Goal: Task Accomplishment & Management: Manage account settings

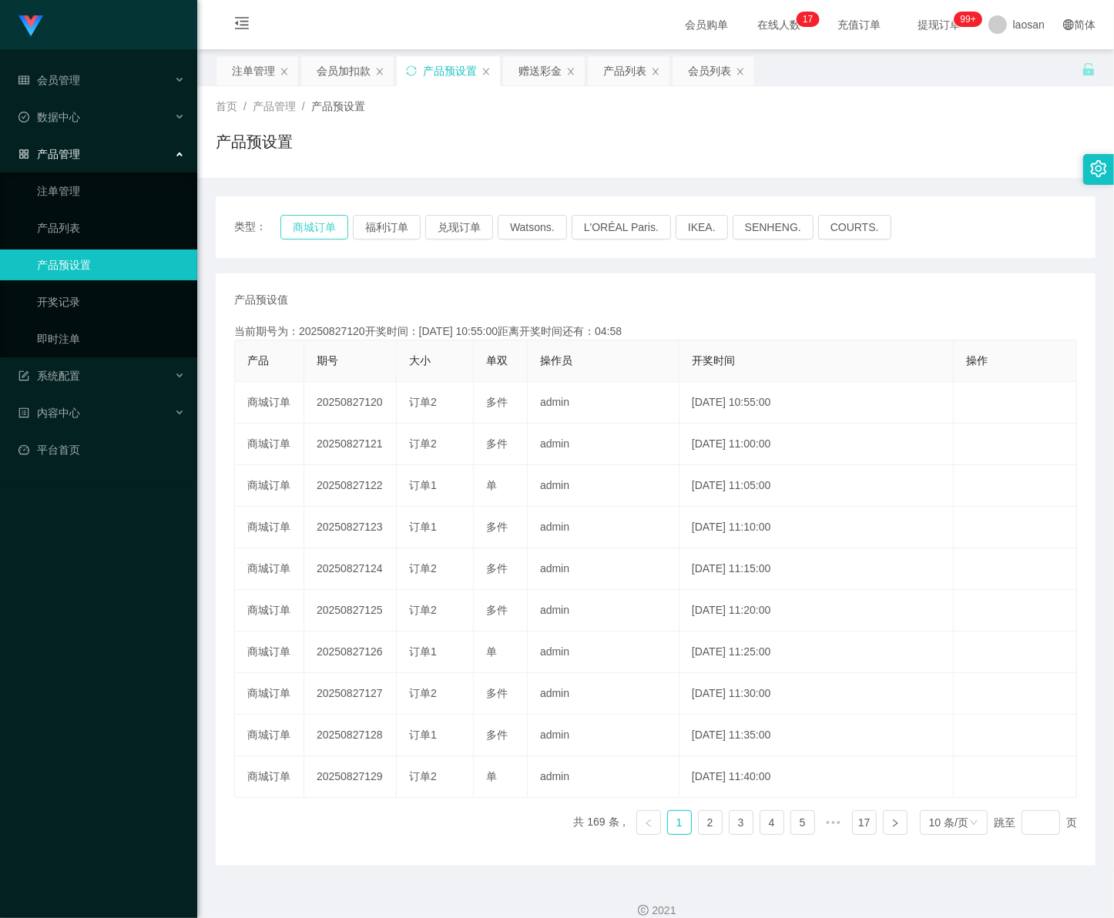
click at [312, 228] on button "商城订单" at bounding box center [314, 227] width 68 height 25
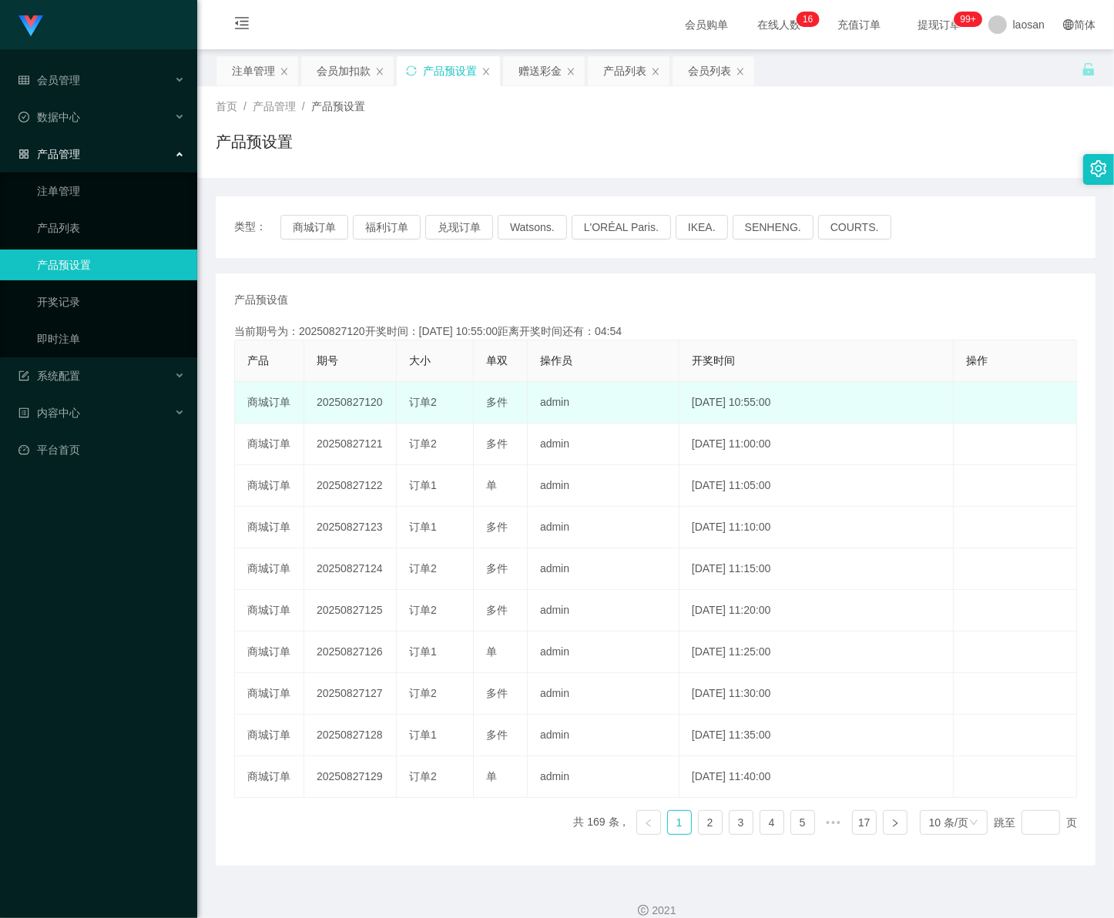
drag, startPoint x: 362, startPoint y: 402, endPoint x: 387, endPoint y: 402, distance: 24.7
click at [387, 402] on td "20250827120" at bounding box center [350, 403] width 92 height 42
copy td "120"
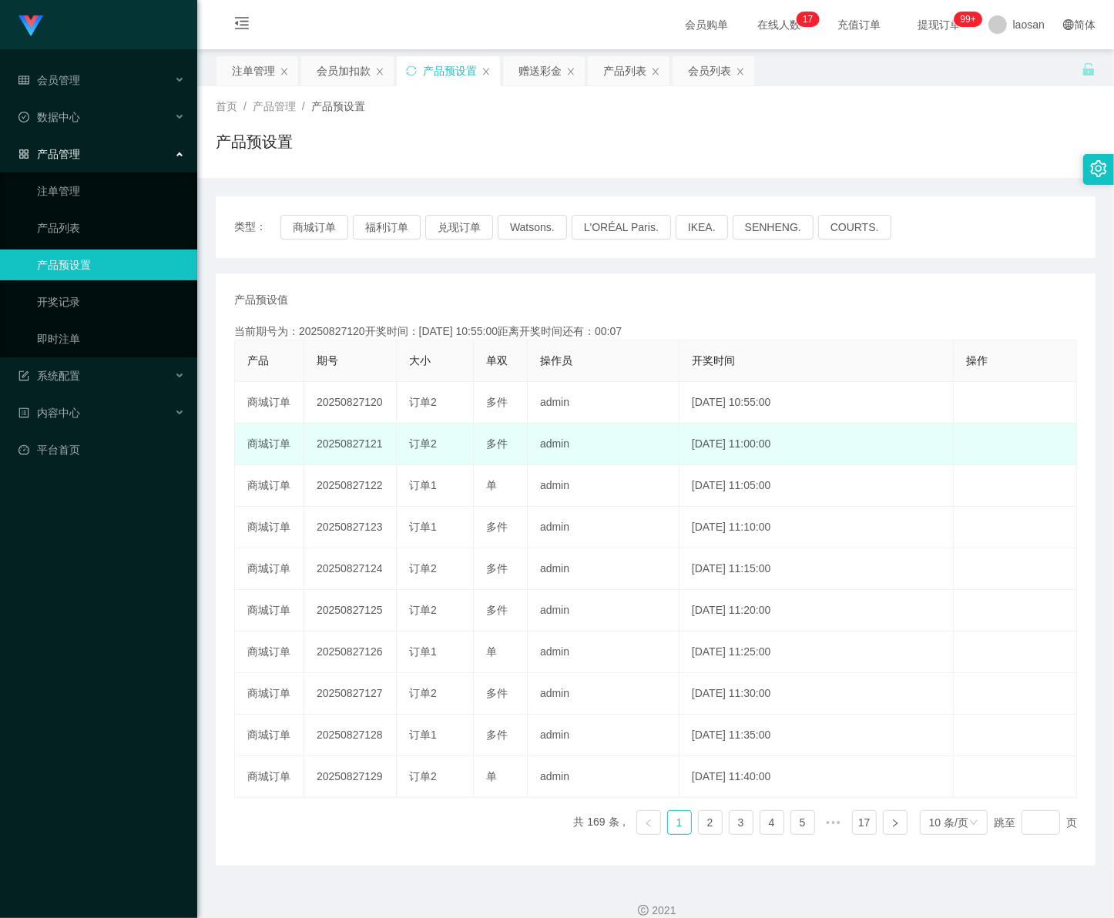
drag, startPoint x: 363, startPoint y: 448, endPoint x: 385, endPoint y: 448, distance: 22.4
click at [385, 448] on td "20250827121" at bounding box center [350, 445] width 92 height 42
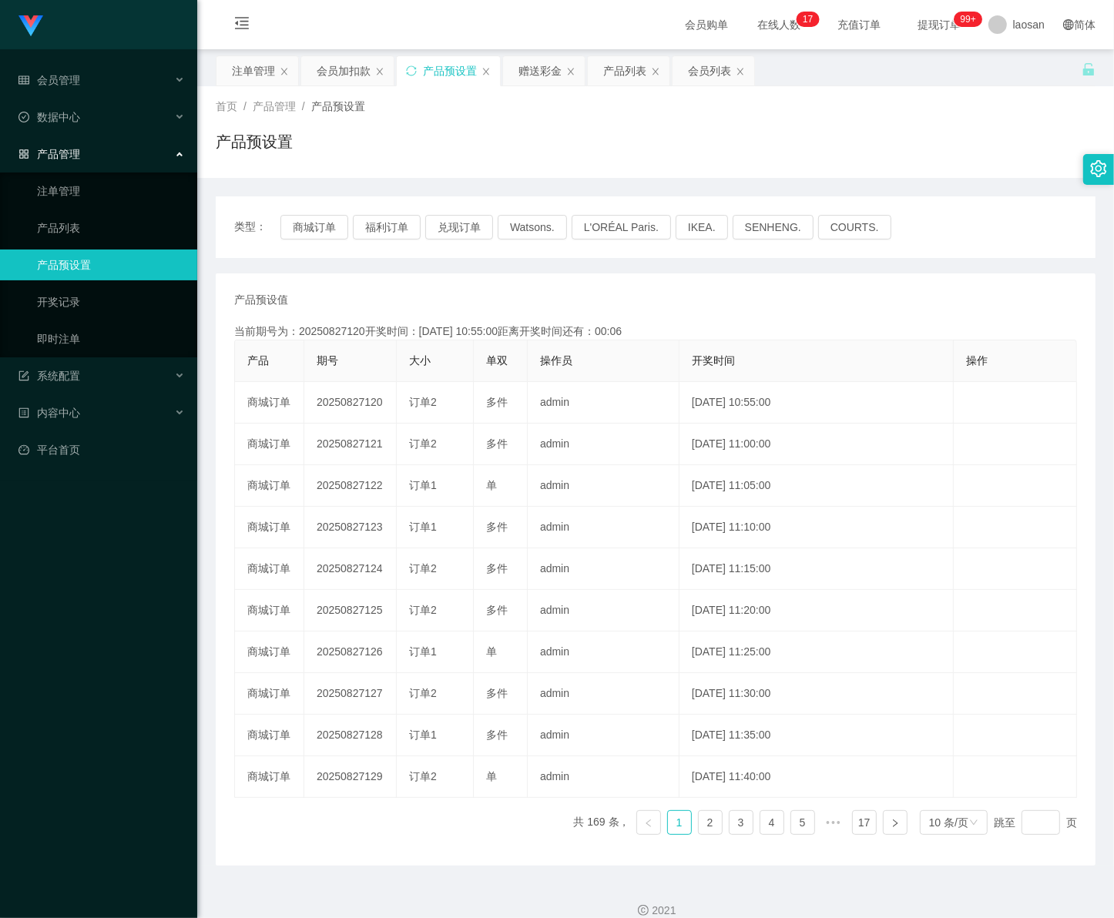
copy td "121"
click at [79, 191] on link "注单管理" at bounding box center [111, 191] width 148 height 31
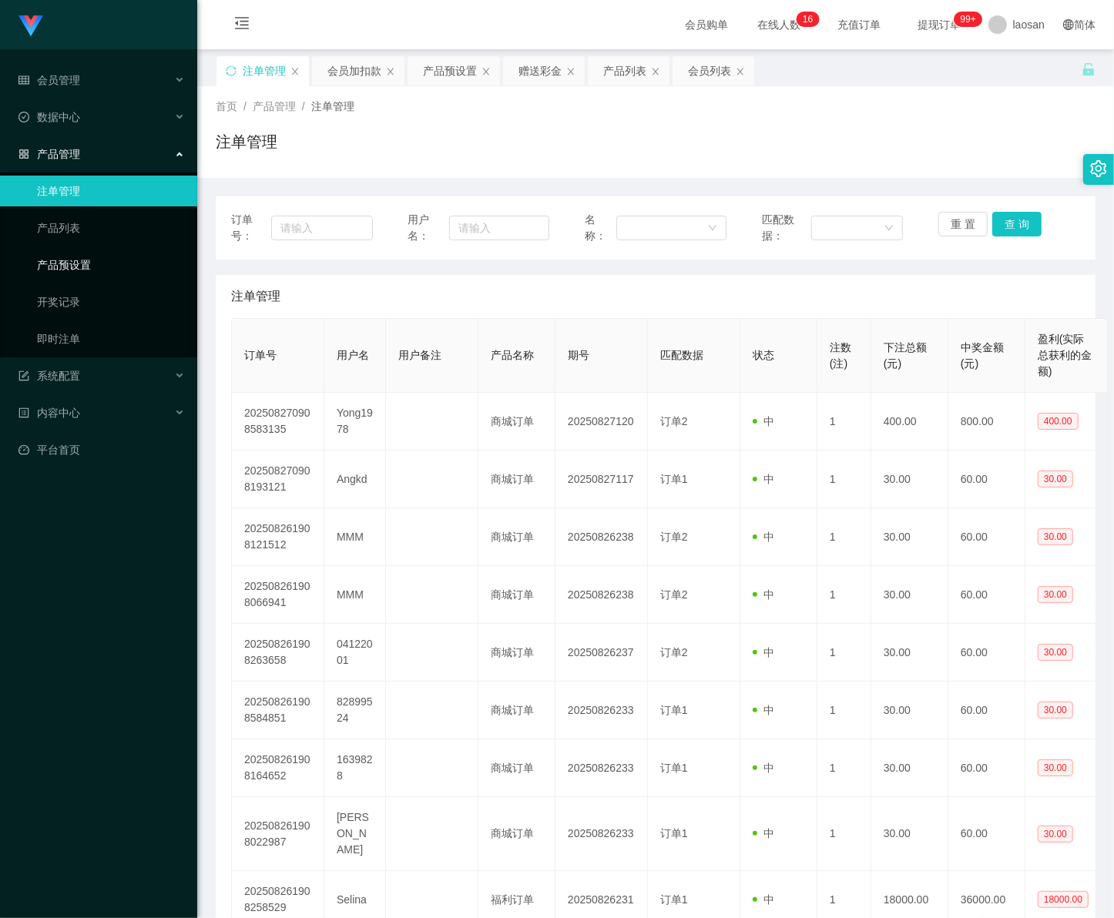
click at [91, 263] on link "产品预设置" at bounding box center [111, 265] width 148 height 31
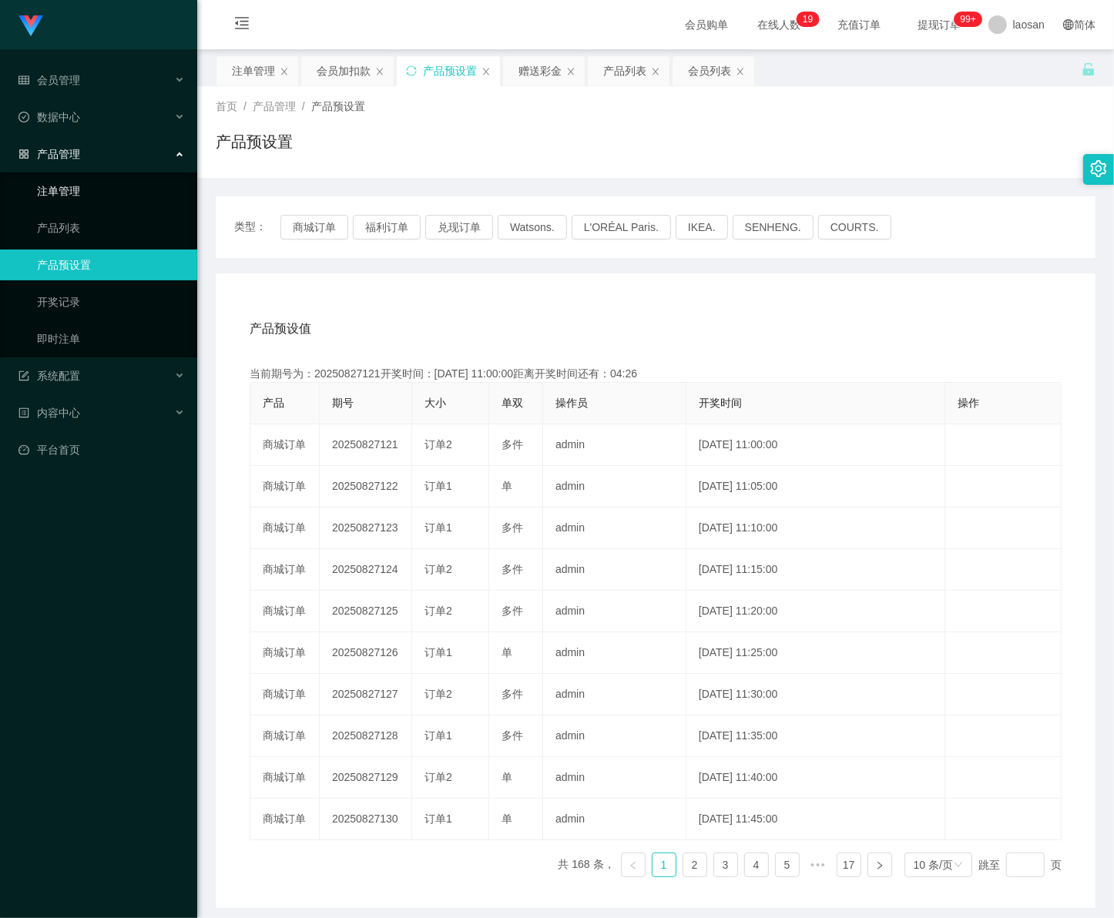
click at [82, 189] on link "注单管理" at bounding box center [111, 191] width 148 height 31
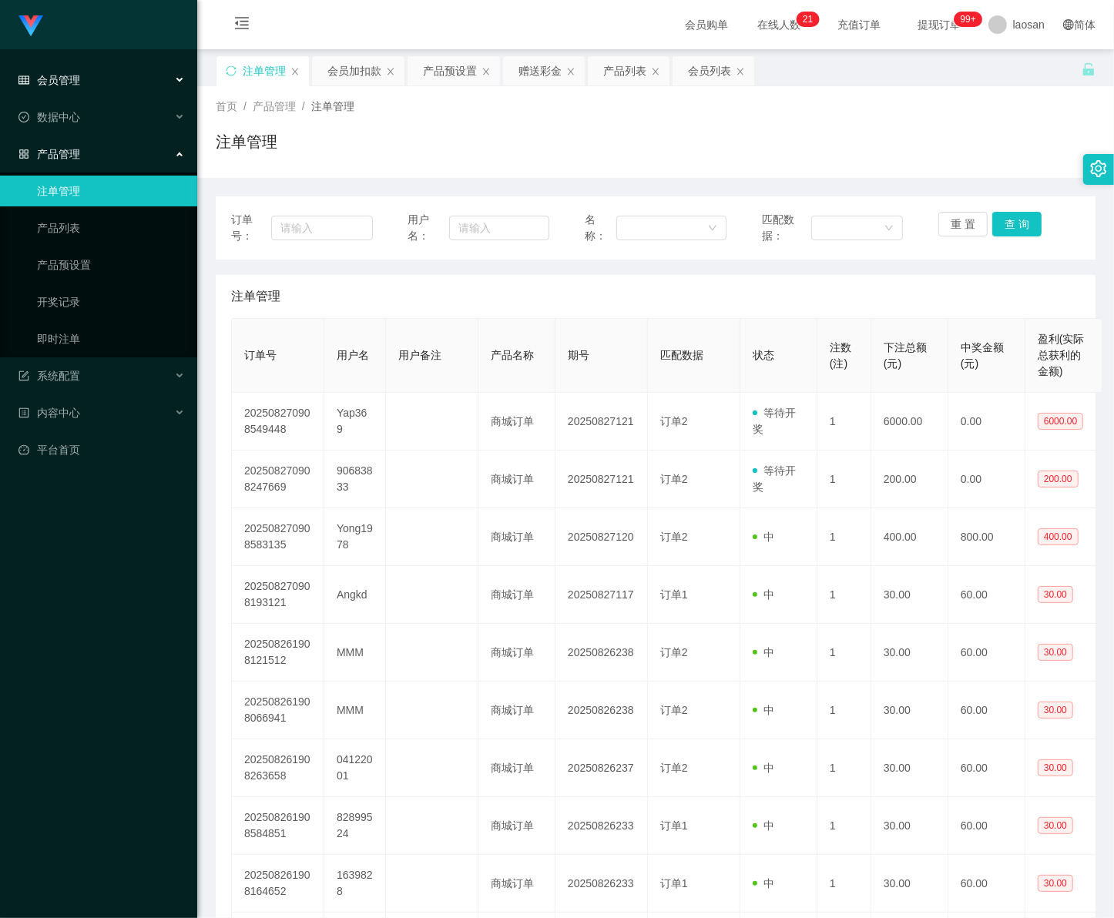
click at [68, 79] on span "会员管理" at bounding box center [49, 80] width 62 height 12
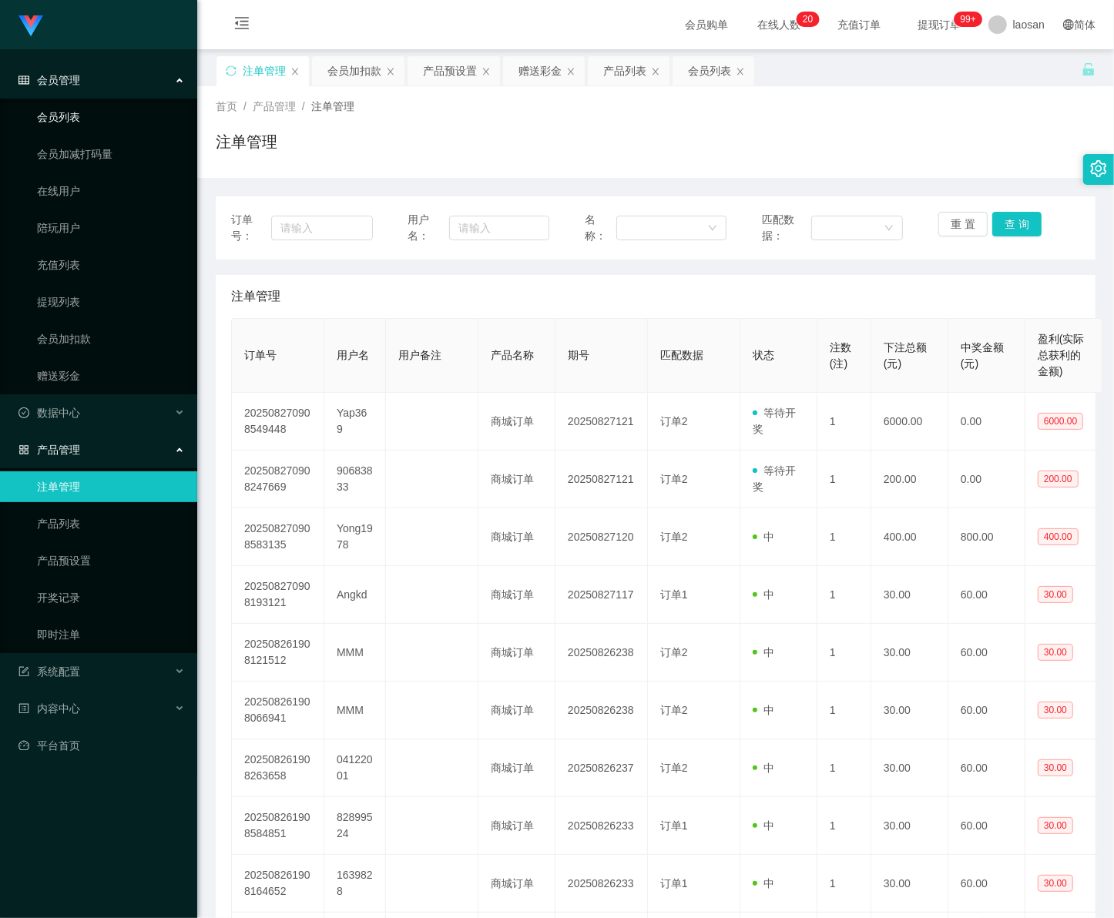
click at [126, 121] on link "会员列表" at bounding box center [111, 117] width 148 height 31
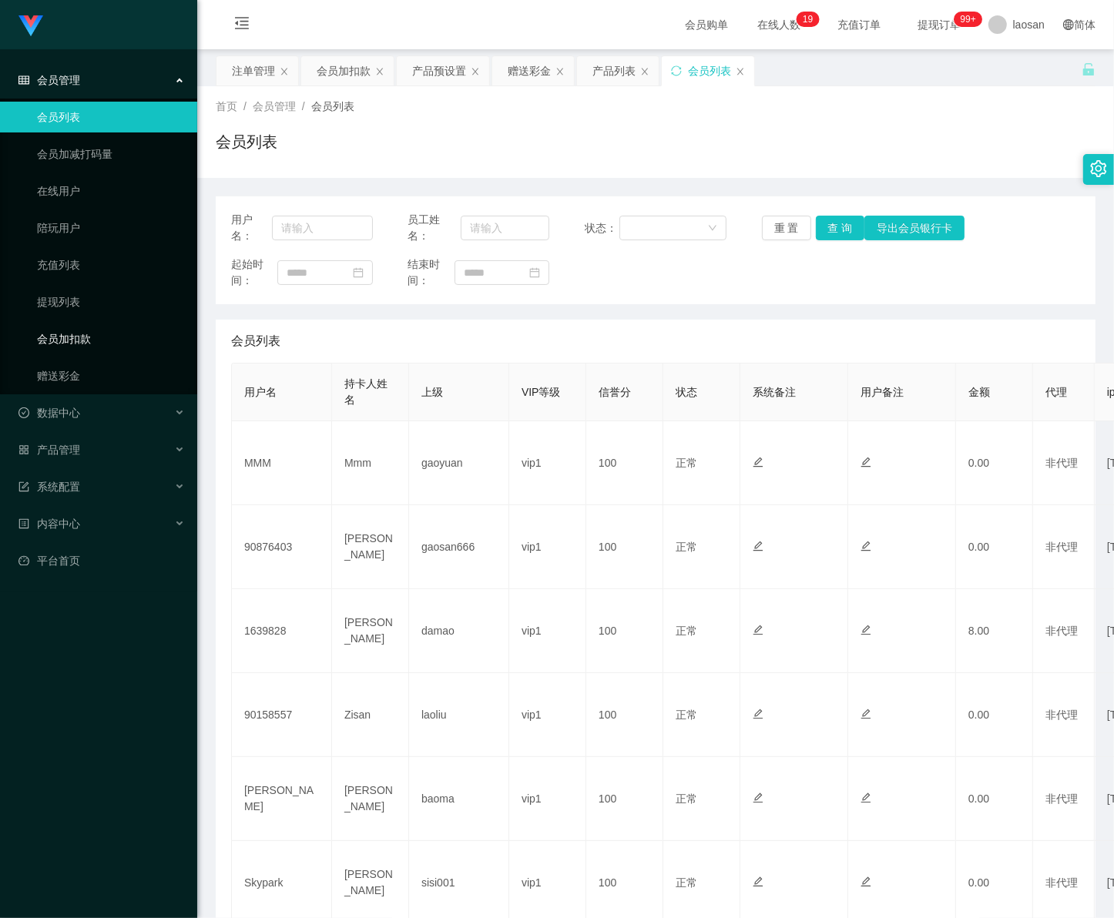
click at [76, 348] on link "会员加扣款" at bounding box center [111, 339] width 148 height 31
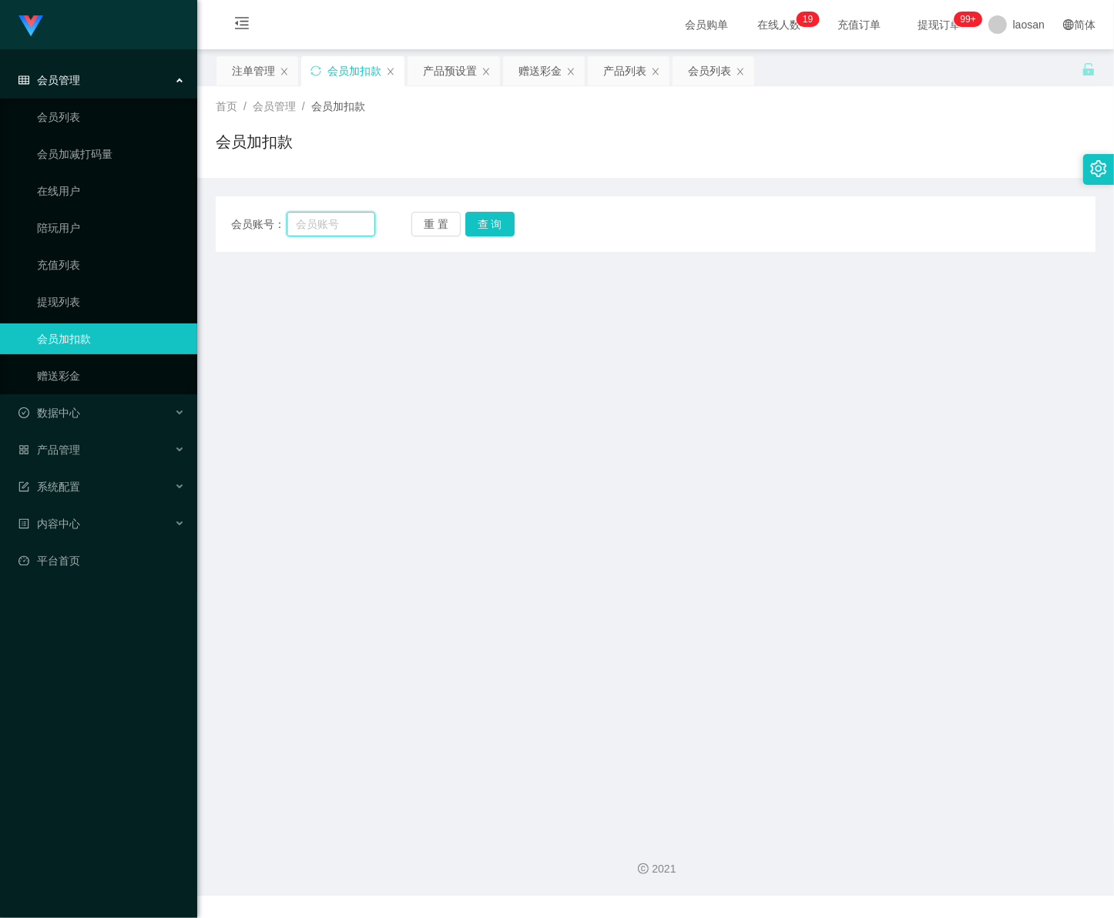
click at [337, 226] on input "text" at bounding box center [331, 224] width 89 height 25
paste input "Yap369"
type input "Yap369"
click at [495, 233] on button "查 询" at bounding box center [489, 224] width 49 height 25
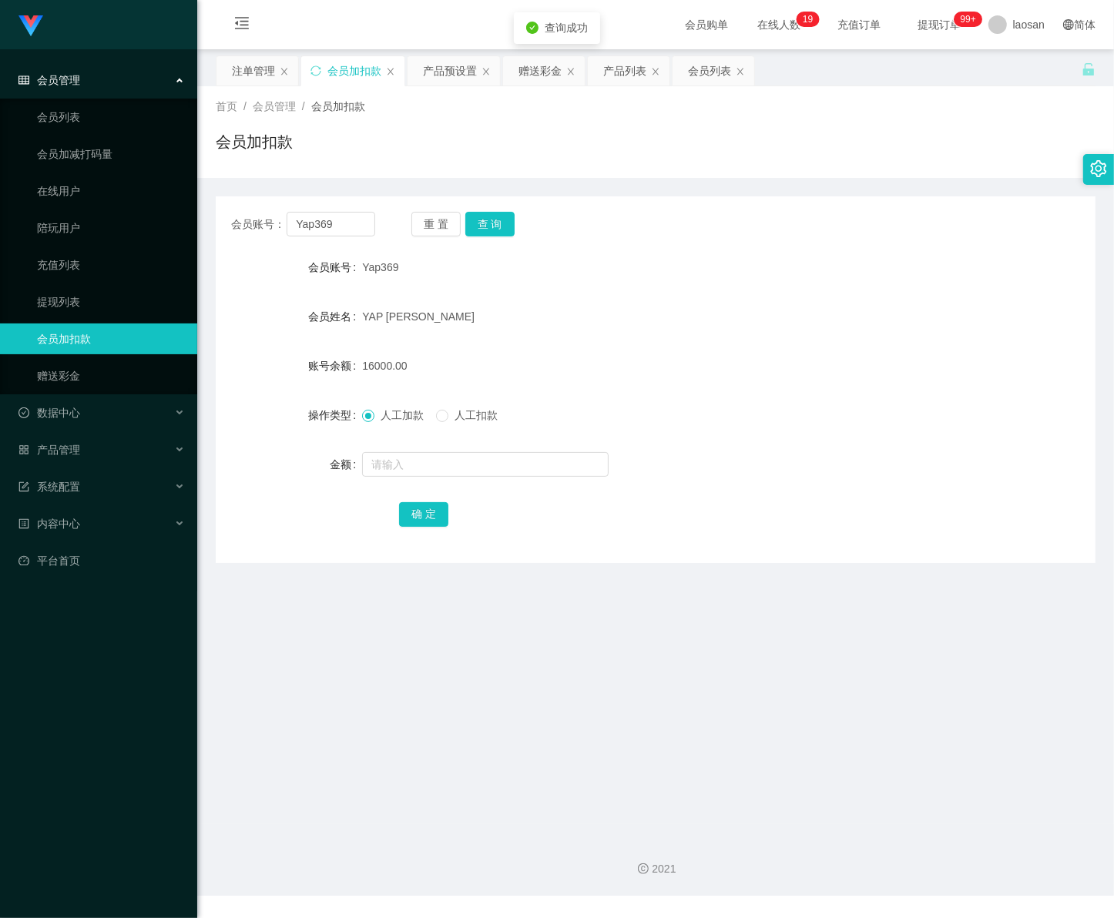
click at [73, 86] on span "会员管理" at bounding box center [49, 80] width 62 height 12
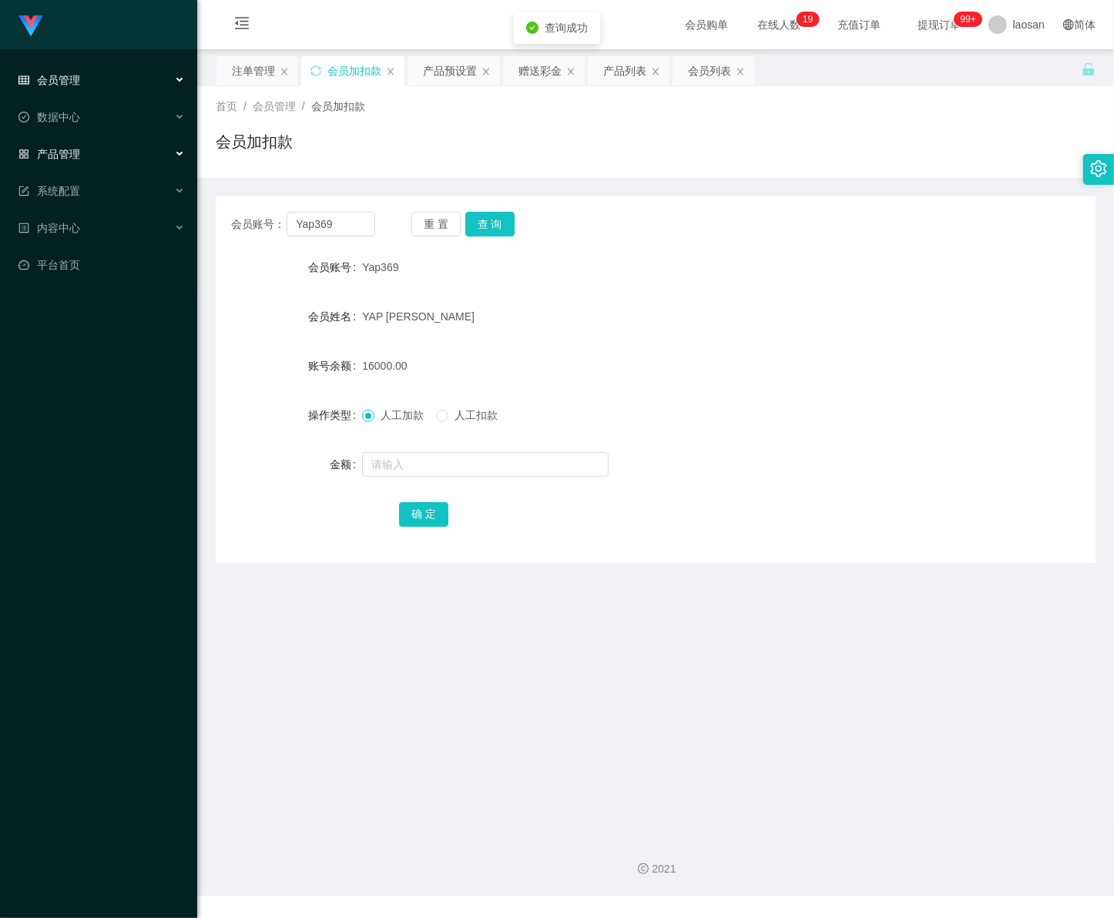
click at [91, 152] on div "产品管理" at bounding box center [98, 154] width 197 height 31
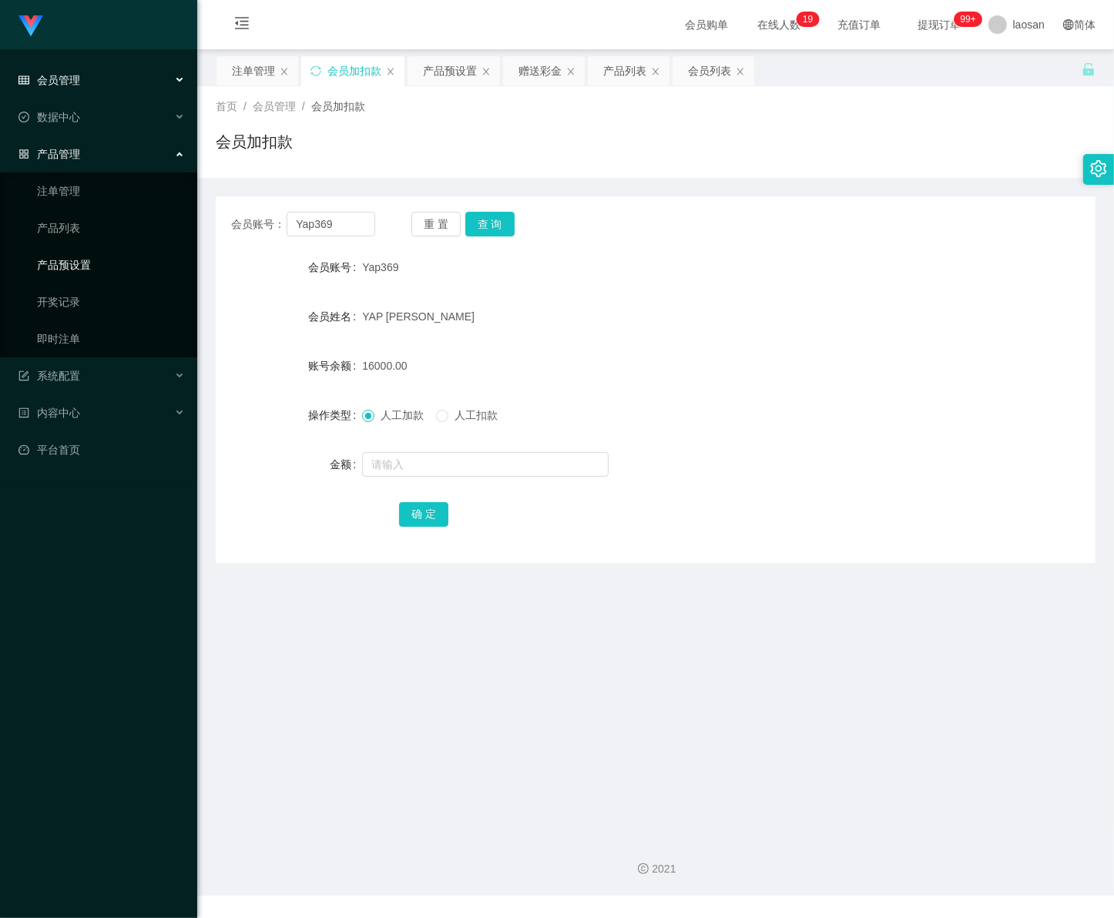
click at [75, 274] on link "产品预设置" at bounding box center [111, 265] width 148 height 31
